Goal: Ask a question: Seek information or help from site administrators or community

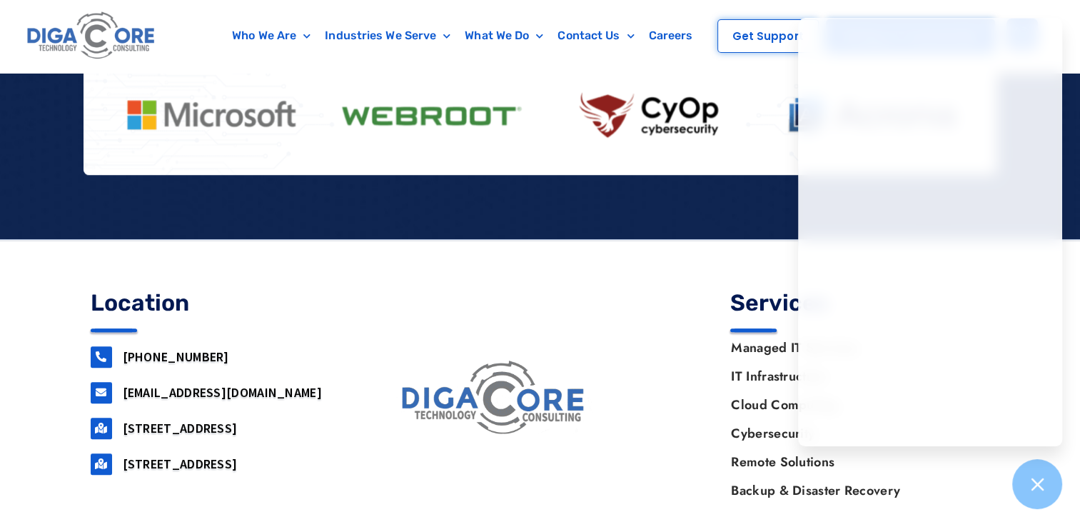
scroll to position [1155, 0]
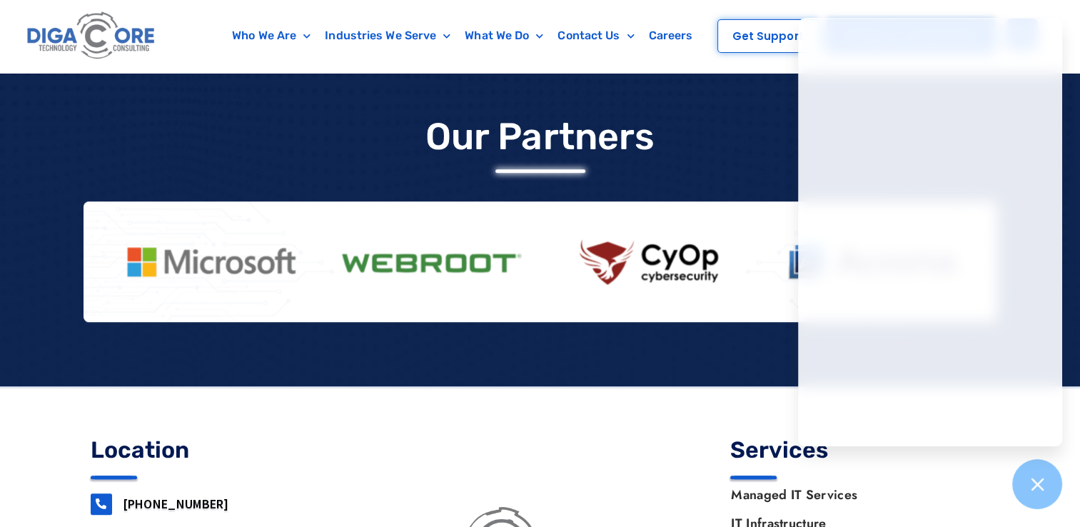
click at [719, 78] on div at bounding box center [540, 227] width 1080 height 318
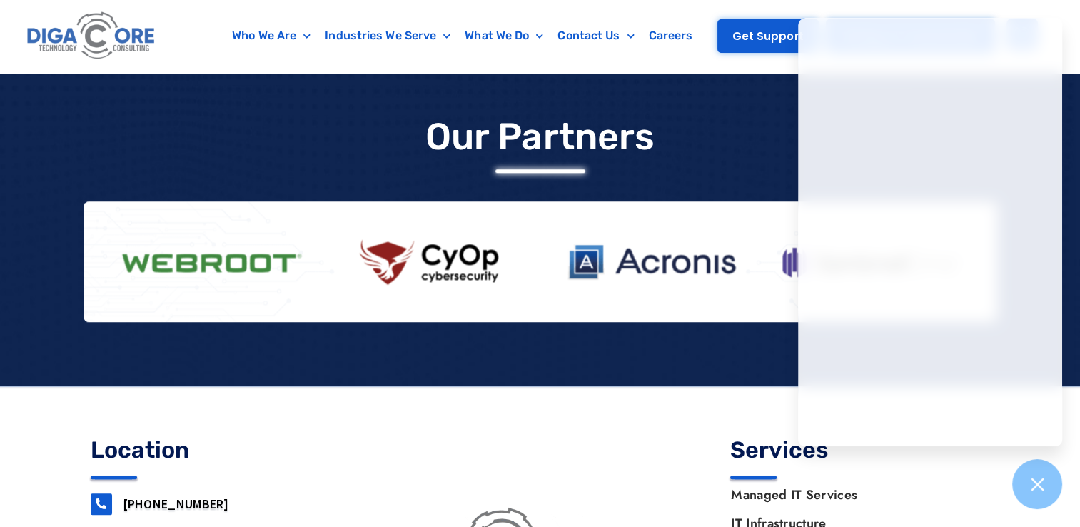
click at [747, 46] on link "Get Support" at bounding box center [767, 36] width 101 height 34
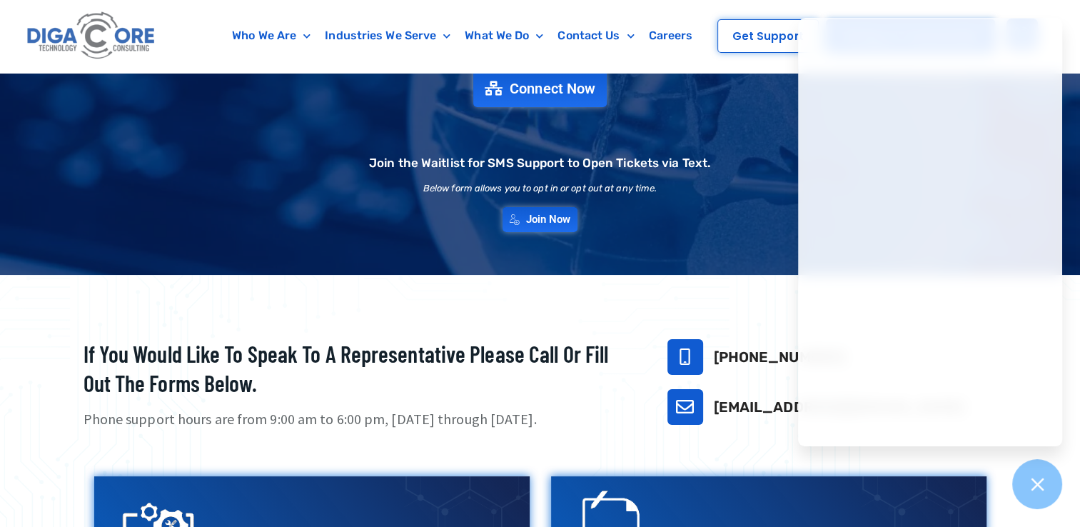
scroll to position [140, 0]
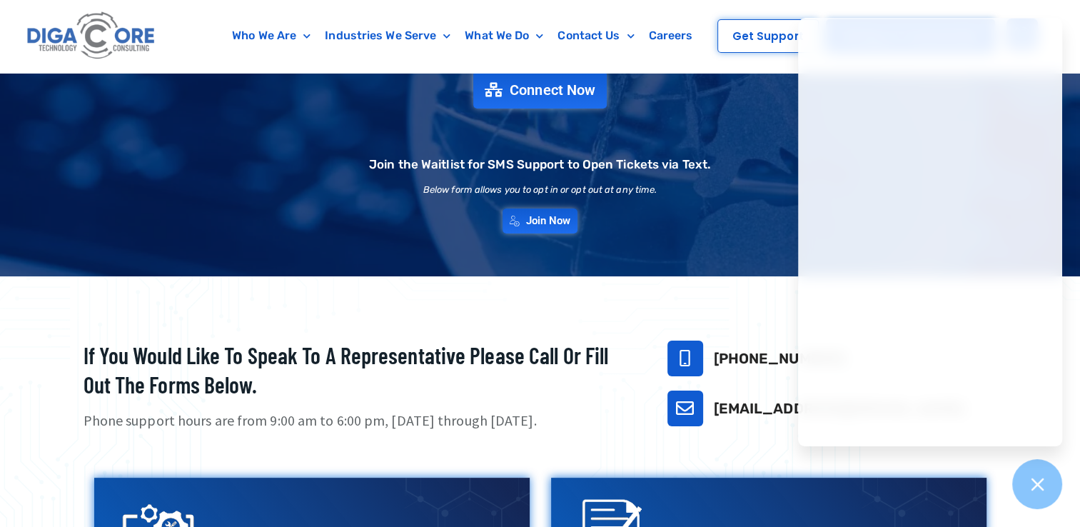
click at [744, 414] on link "[EMAIL_ADDRESS][DOMAIN_NAME]" at bounding box center [839, 408] width 251 height 17
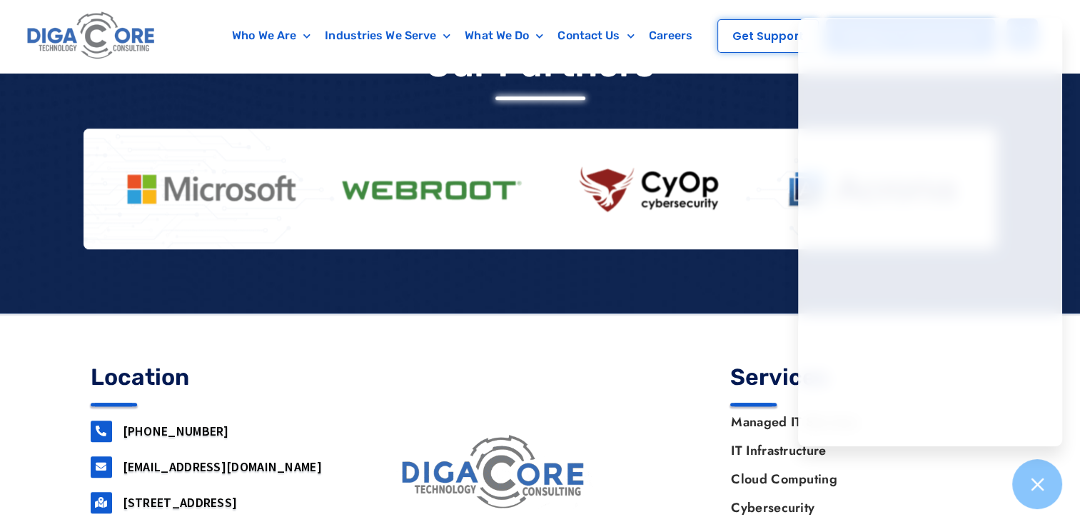
scroll to position [1339, 0]
